Goal: Task Accomplishment & Management: Manage account settings

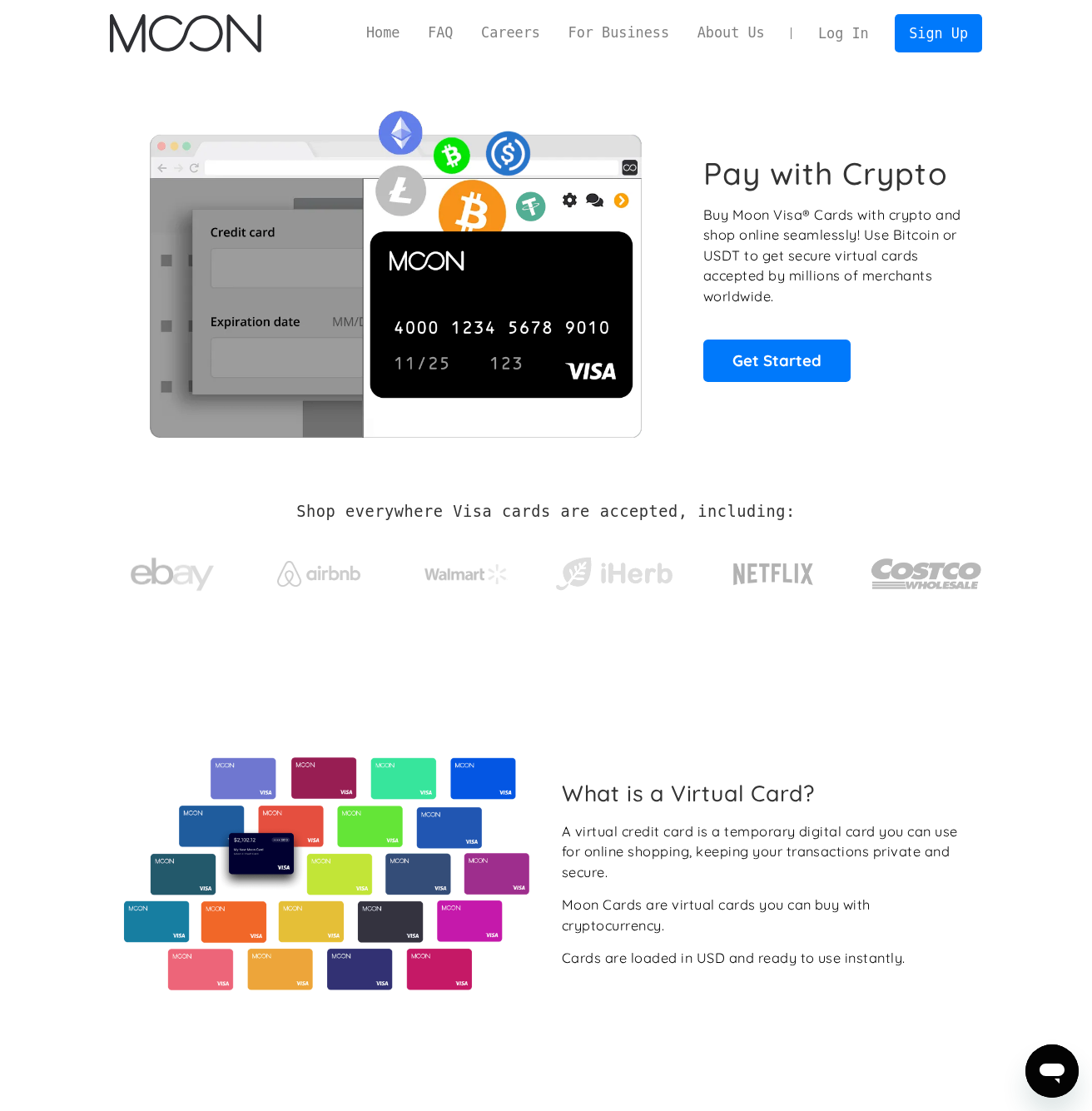
click at [859, 33] on link "Log In" at bounding box center [843, 33] width 78 height 37
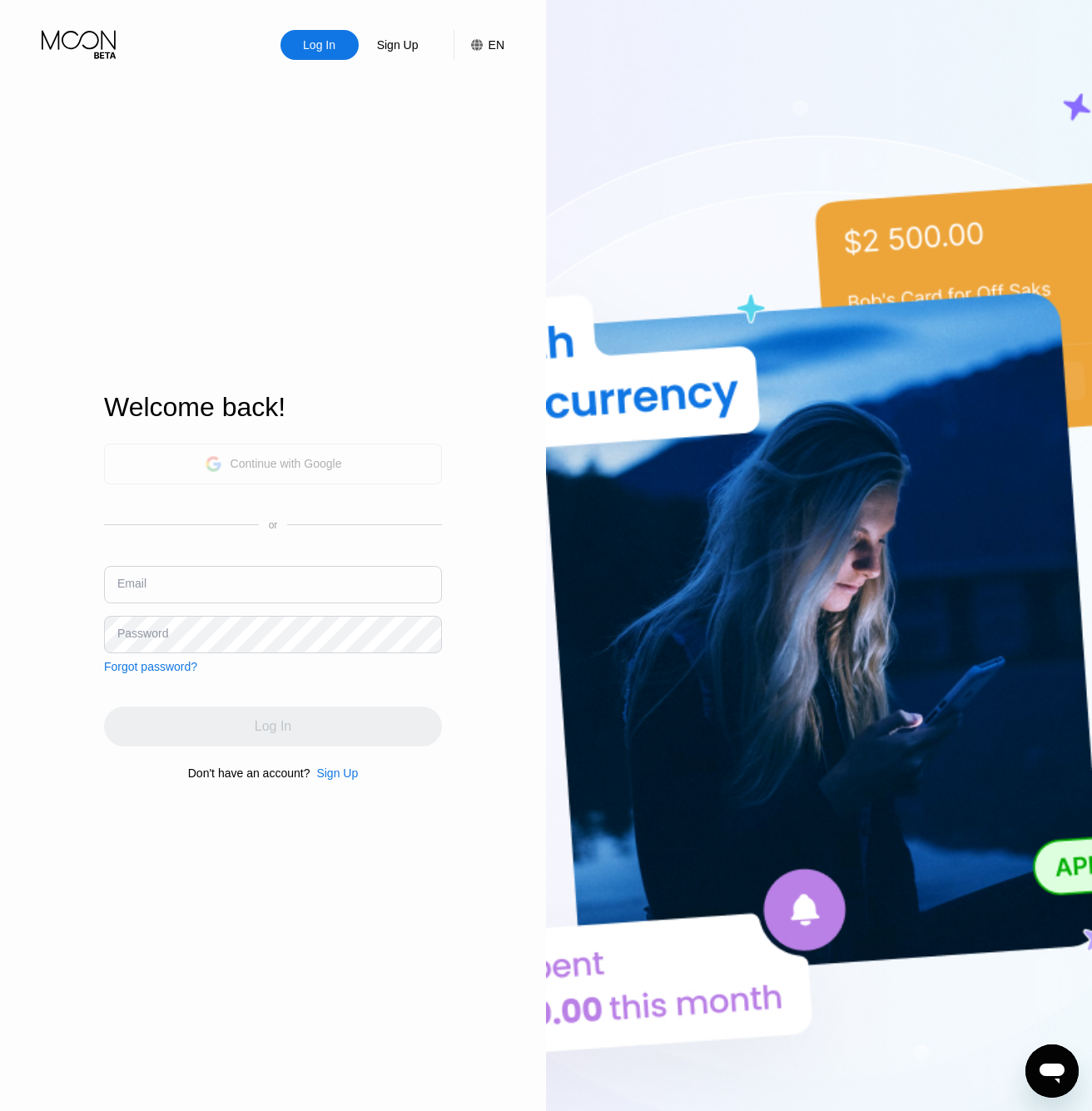
click at [290, 470] on div "Continue with Google" at bounding box center [273, 464] width 137 height 26
